Goal: Navigation & Orientation: Understand site structure

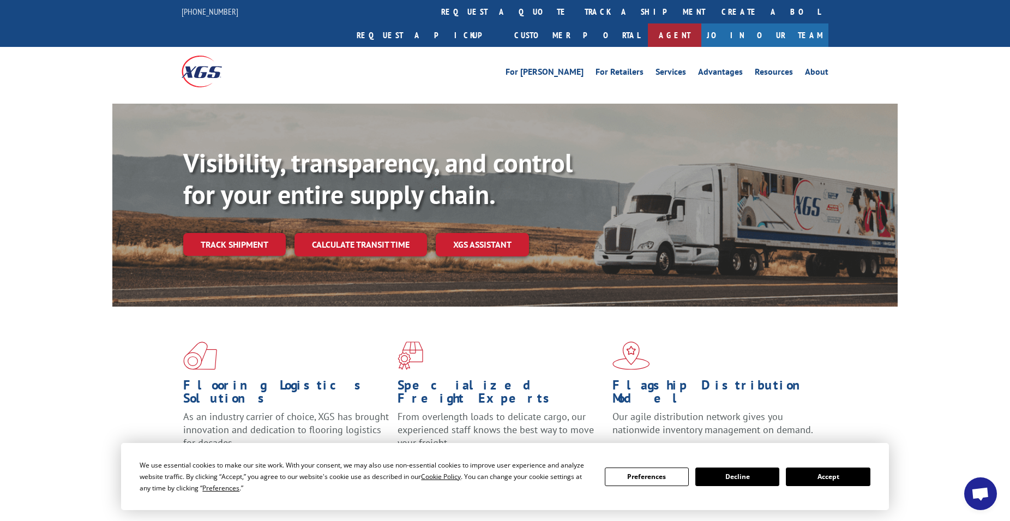
click at [702, 23] on link "Agent" at bounding box center [674, 34] width 53 height 23
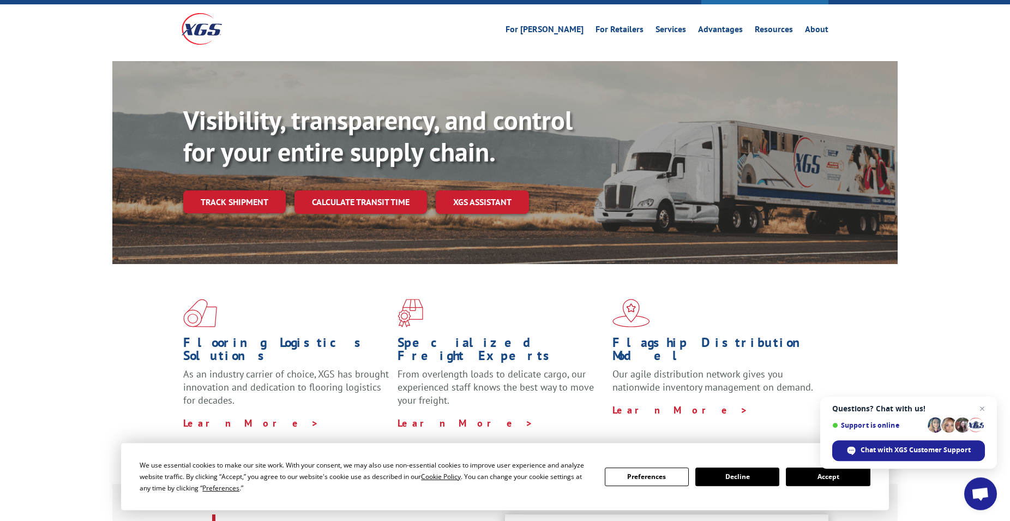
scroll to position [223, 0]
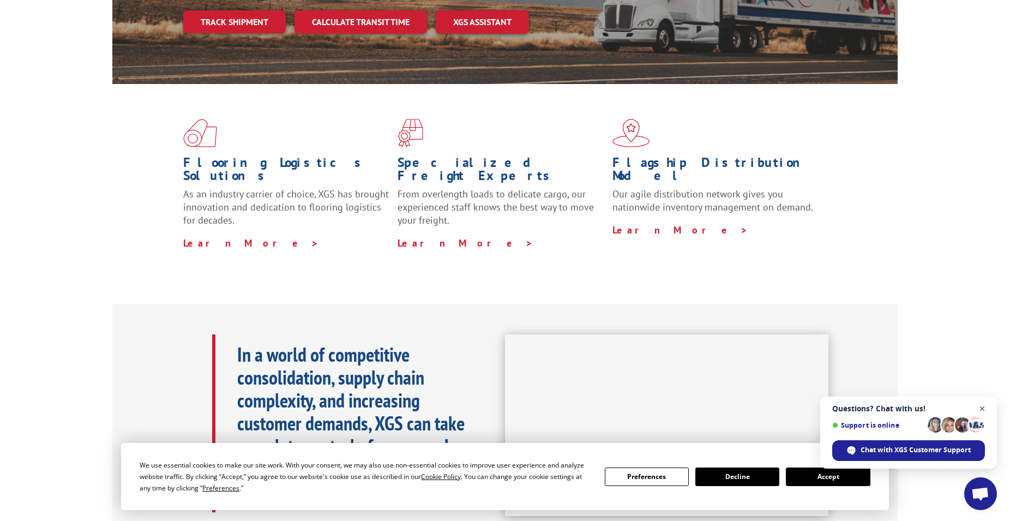
click at [979, 410] on span "Close chat" at bounding box center [983, 409] width 14 height 14
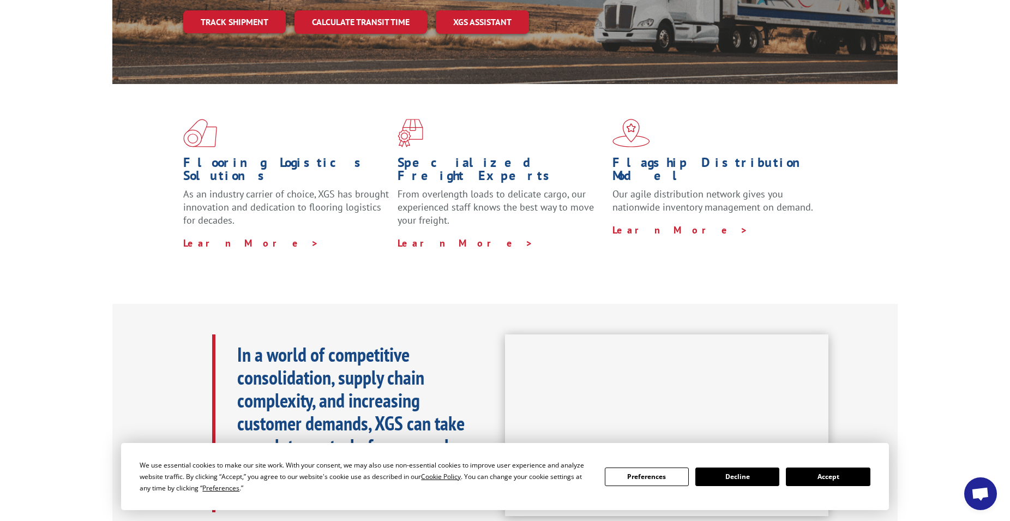
scroll to position [0, 0]
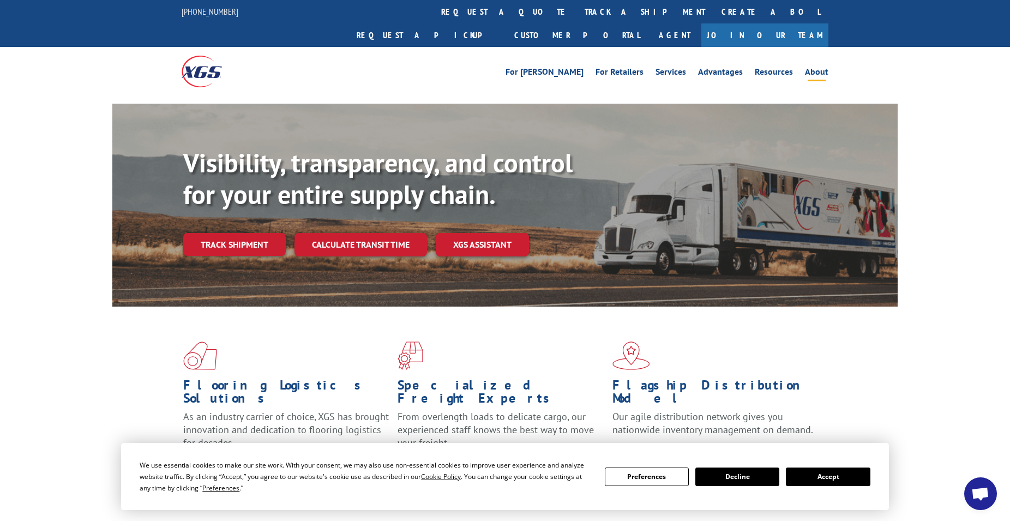
click at [819, 68] on link "About" at bounding box center [816, 74] width 23 height 12
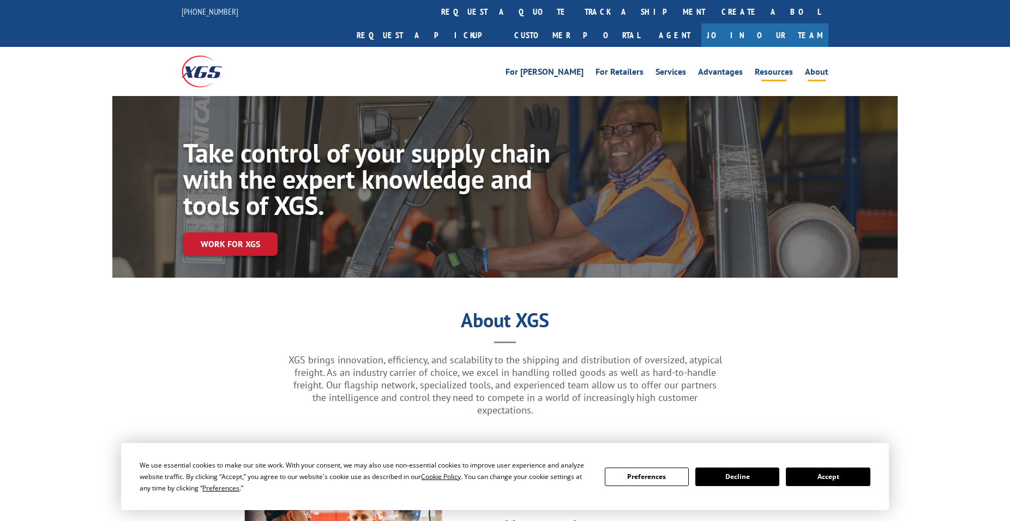
click at [774, 68] on link "Resources" at bounding box center [774, 74] width 38 height 12
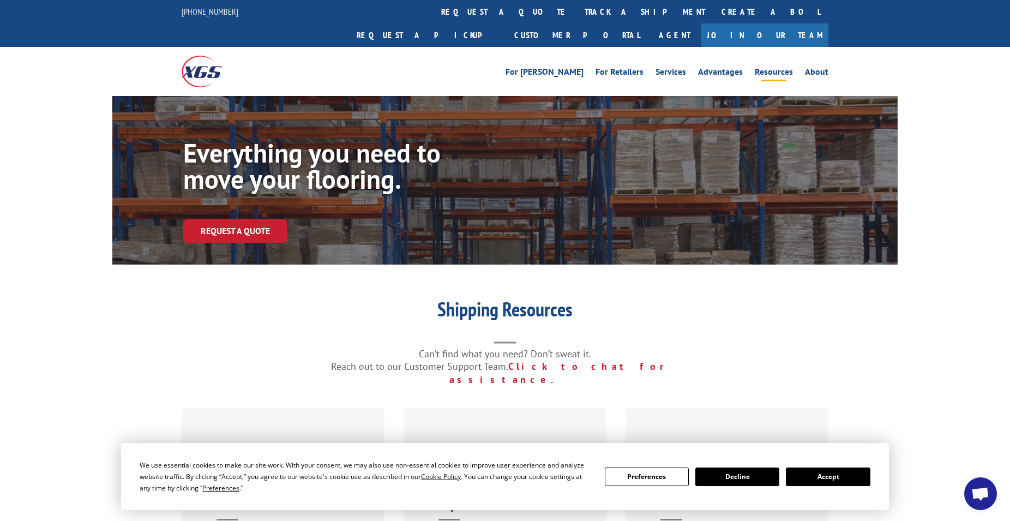
click at [731, 480] on button "Decline" at bounding box center [738, 477] width 84 height 19
